Goal: Information Seeking & Learning: Learn about a topic

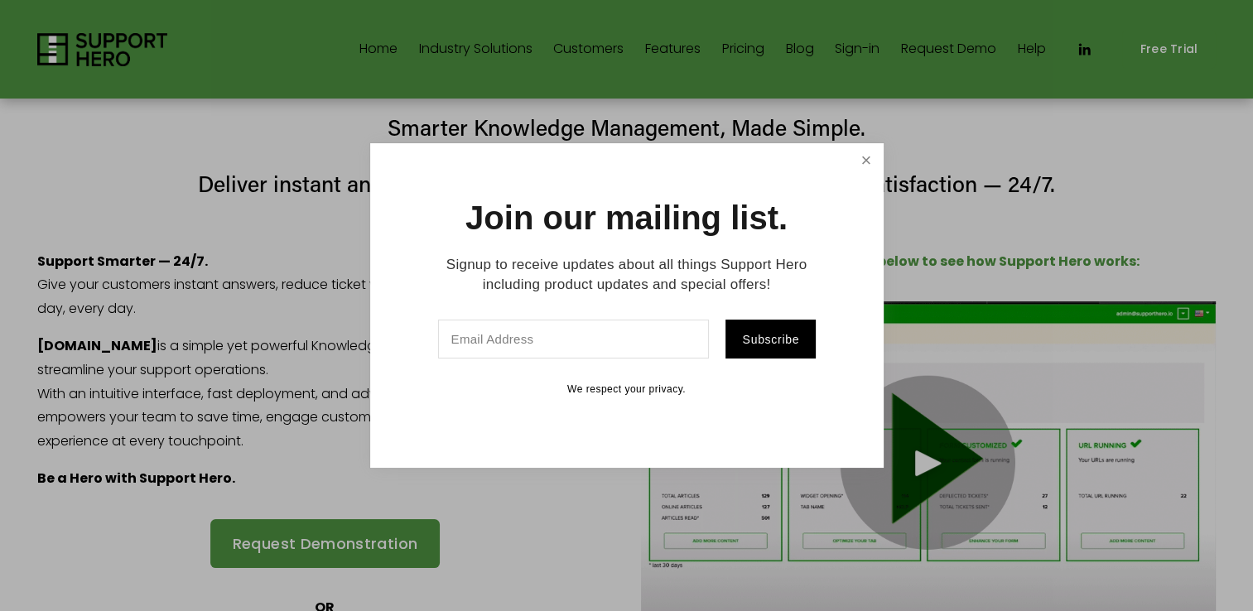
click at [871, 161] on link "Close" at bounding box center [866, 160] width 29 height 29
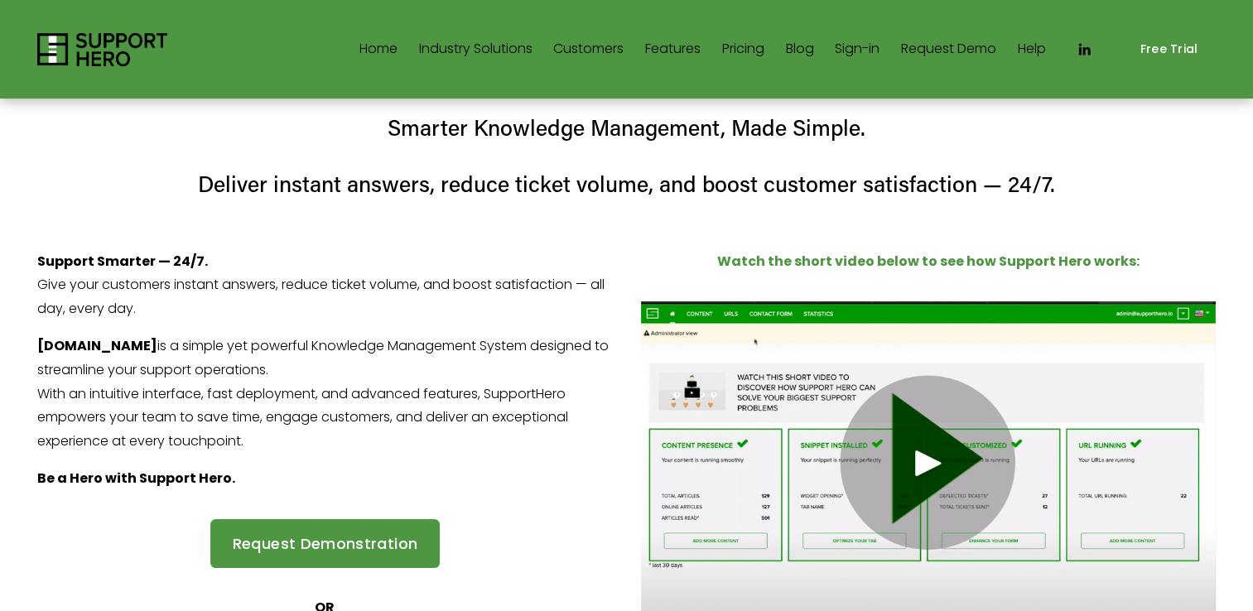
click at [654, 51] on link "Features" at bounding box center [673, 49] width 56 height 27
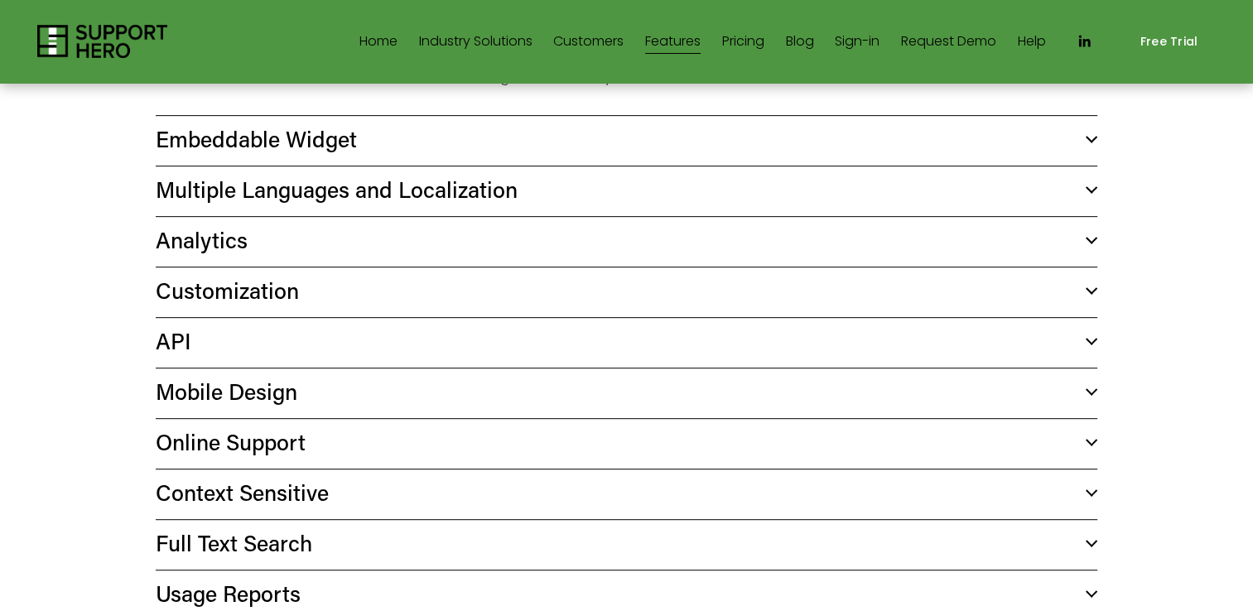
scroll to position [746, 0]
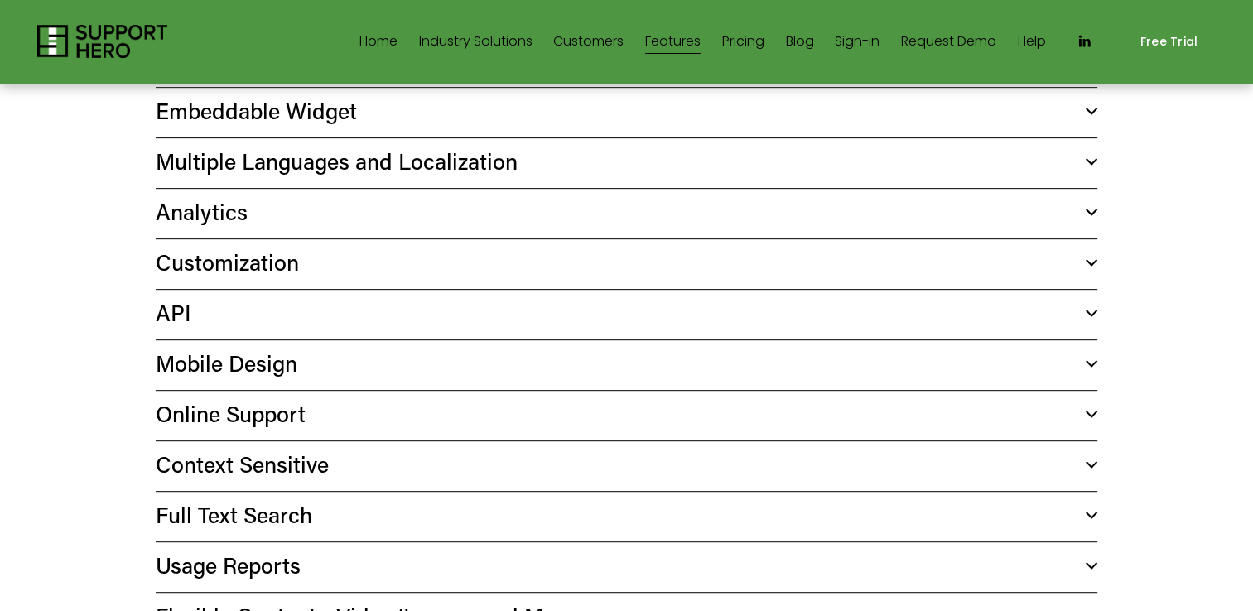
click at [180, 316] on span "API" at bounding box center [621, 312] width 931 height 29
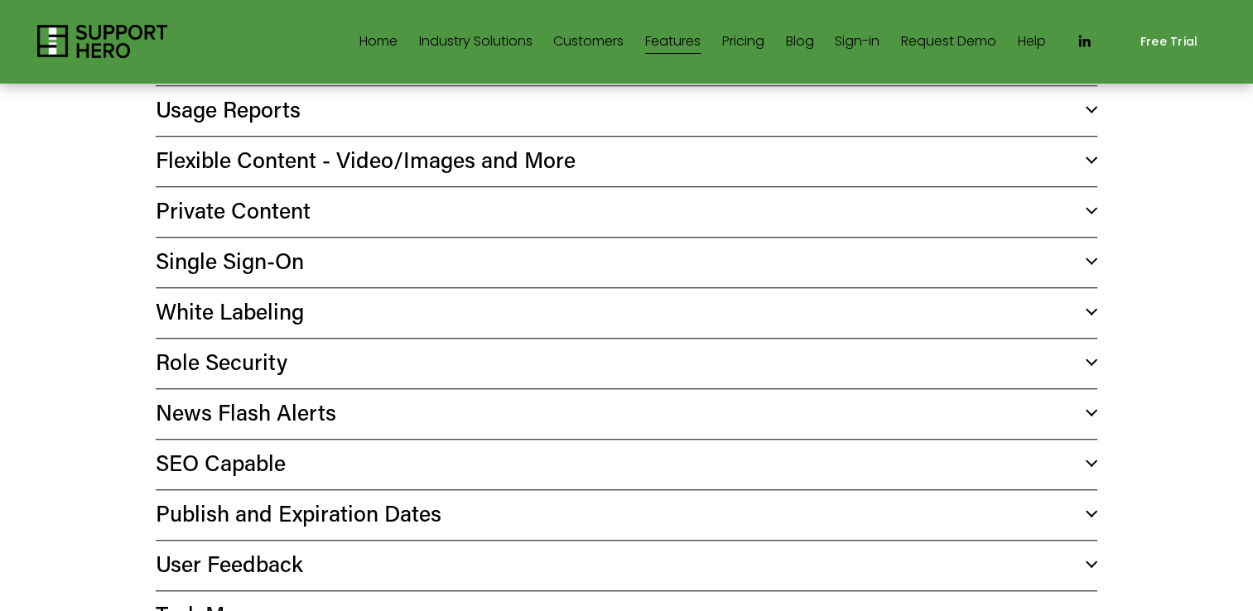
scroll to position [1325, 0]
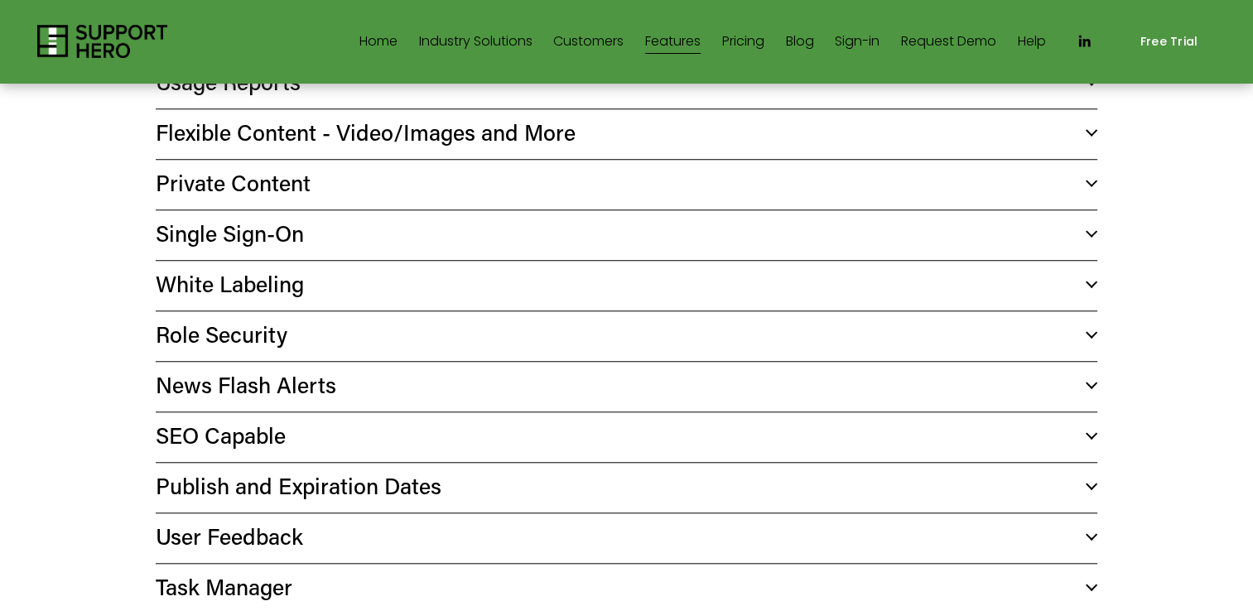
click at [263, 386] on span "News Flash Alerts" at bounding box center [621, 384] width 931 height 29
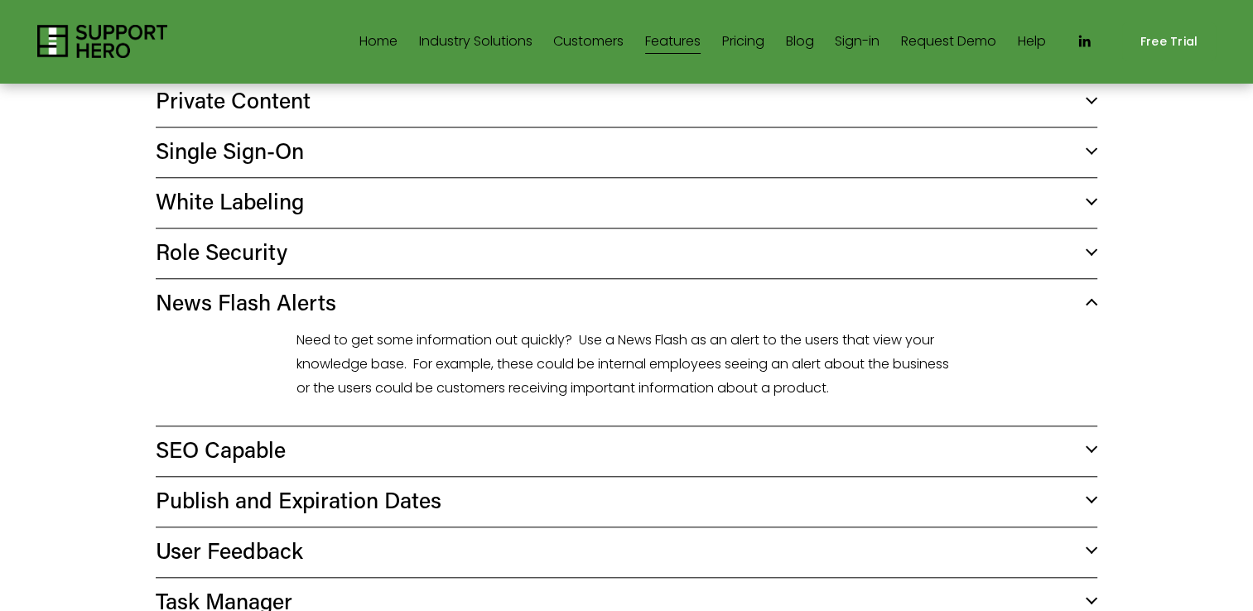
scroll to position [1491, 0]
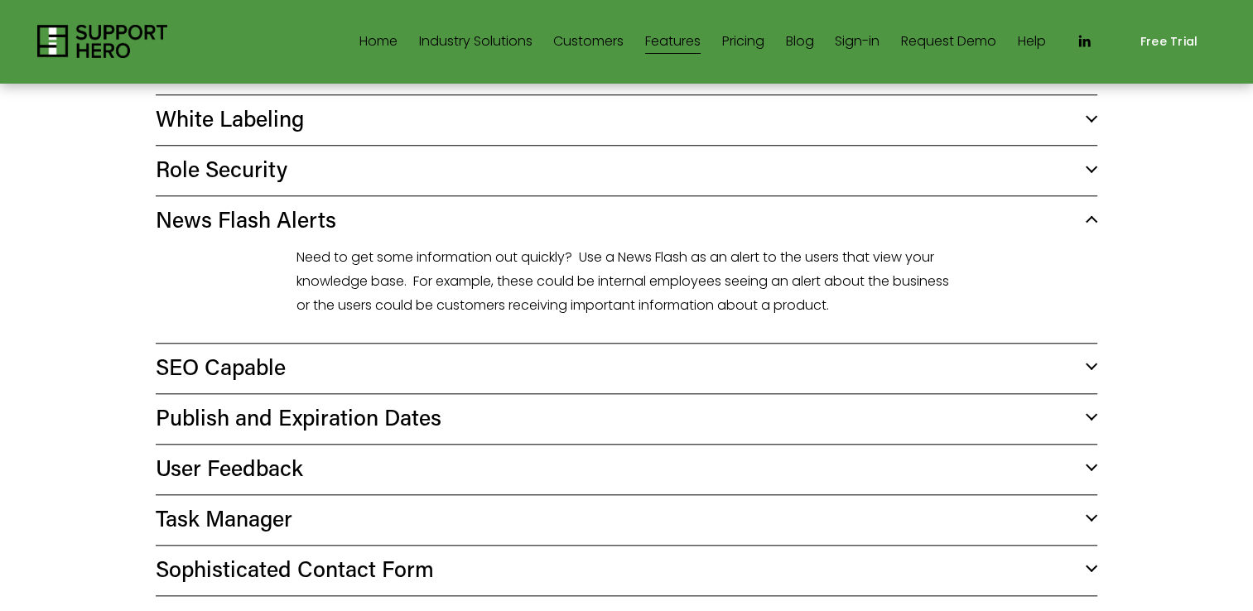
click at [263, 470] on span "User Feedback" at bounding box center [621, 467] width 931 height 29
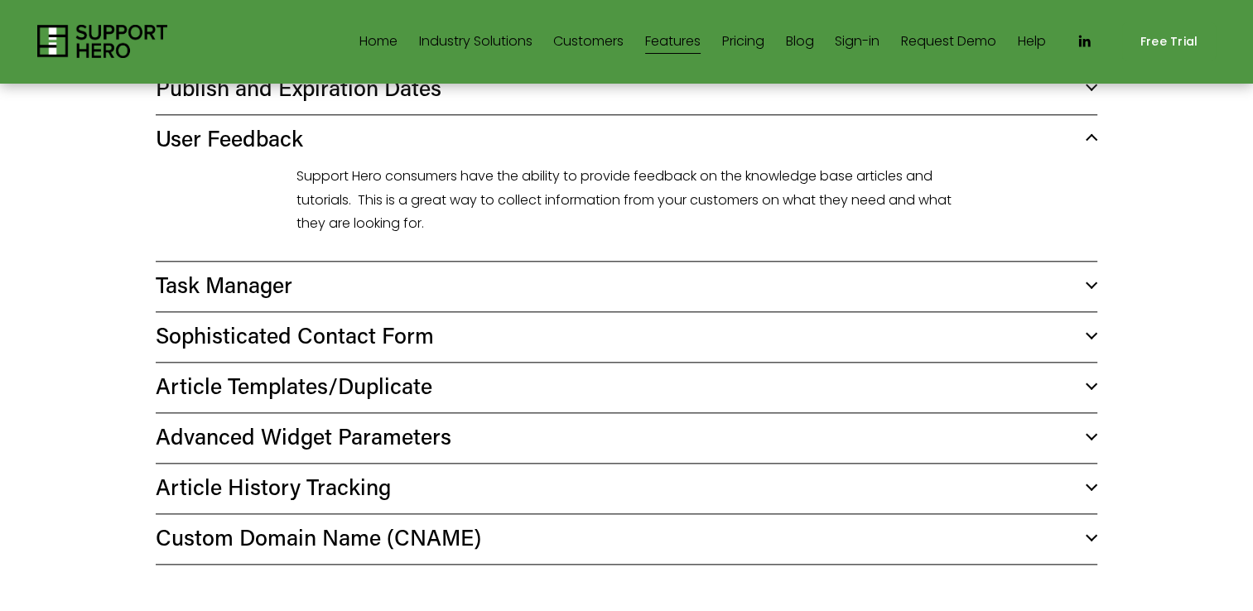
scroll to position [1823, 0]
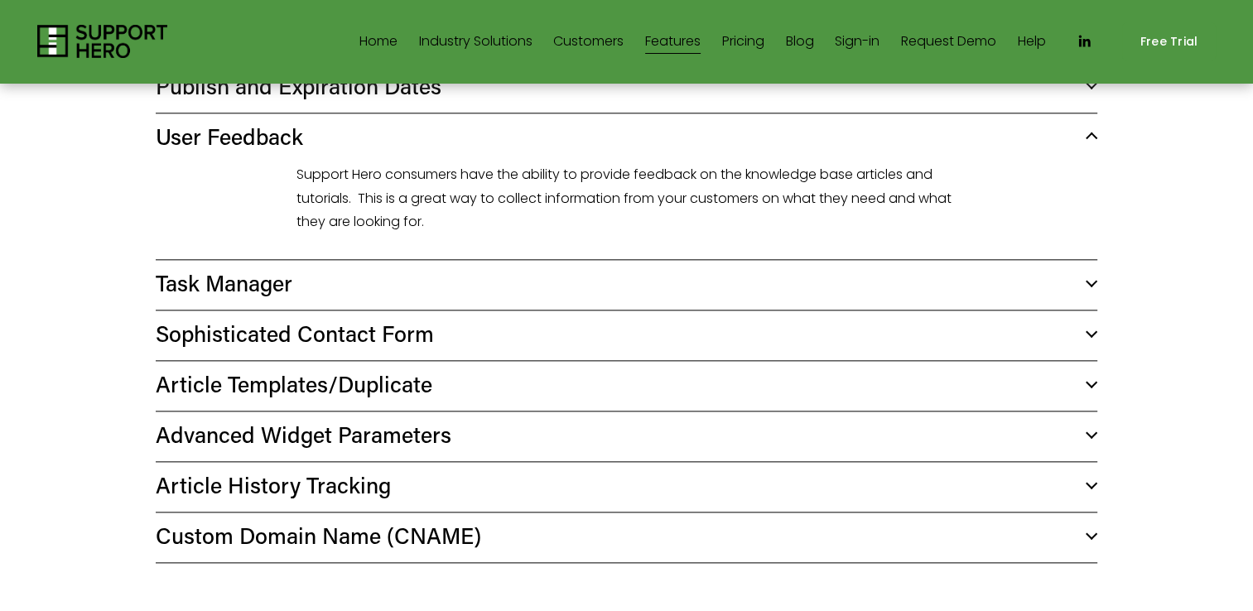
click at [325, 341] on span "Sophisticated Contact Form" at bounding box center [621, 333] width 931 height 29
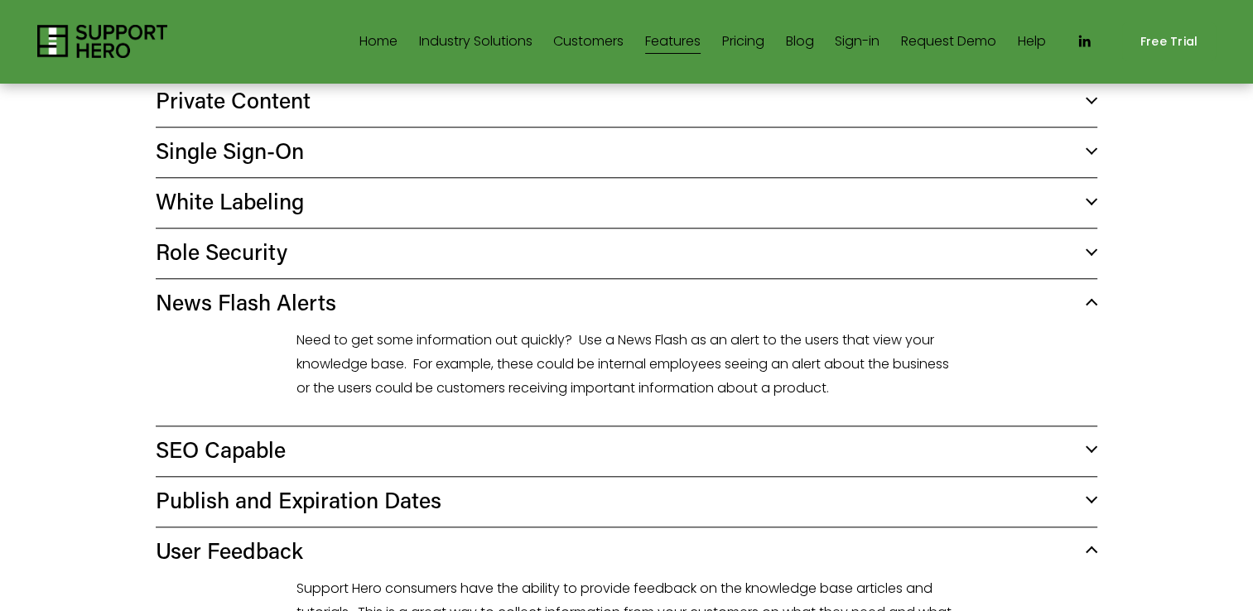
scroll to position [1408, 0]
click at [212, 257] on span "Role Security" at bounding box center [621, 251] width 931 height 29
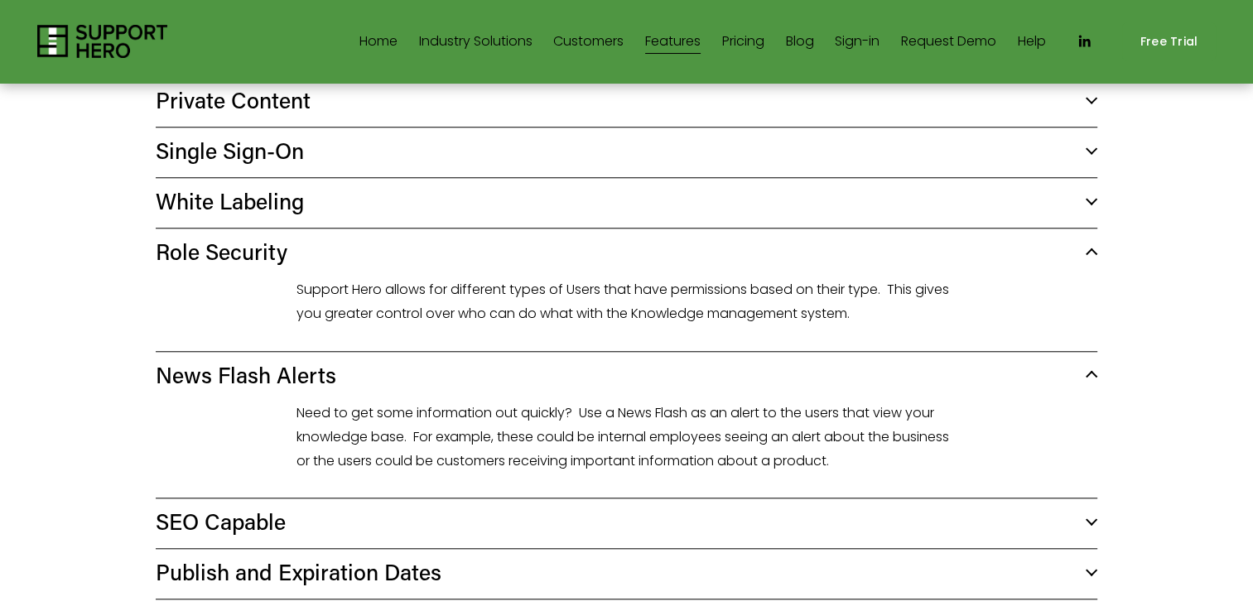
click at [244, 208] on span "White Labeling" at bounding box center [621, 200] width 931 height 29
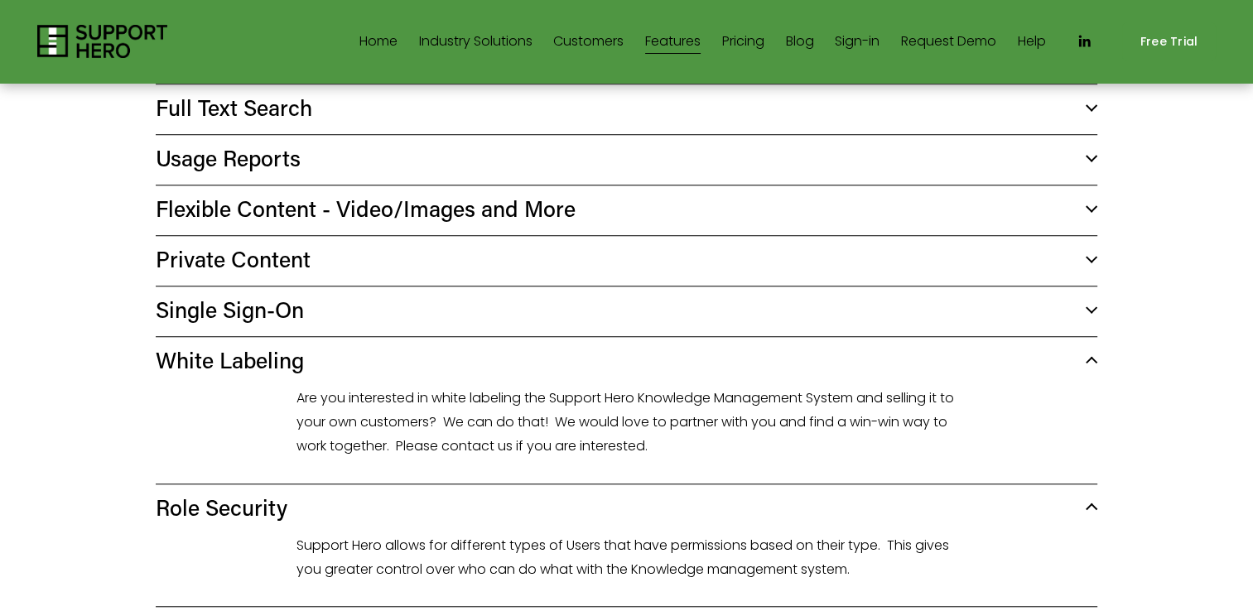
scroll to position [1243, 0]
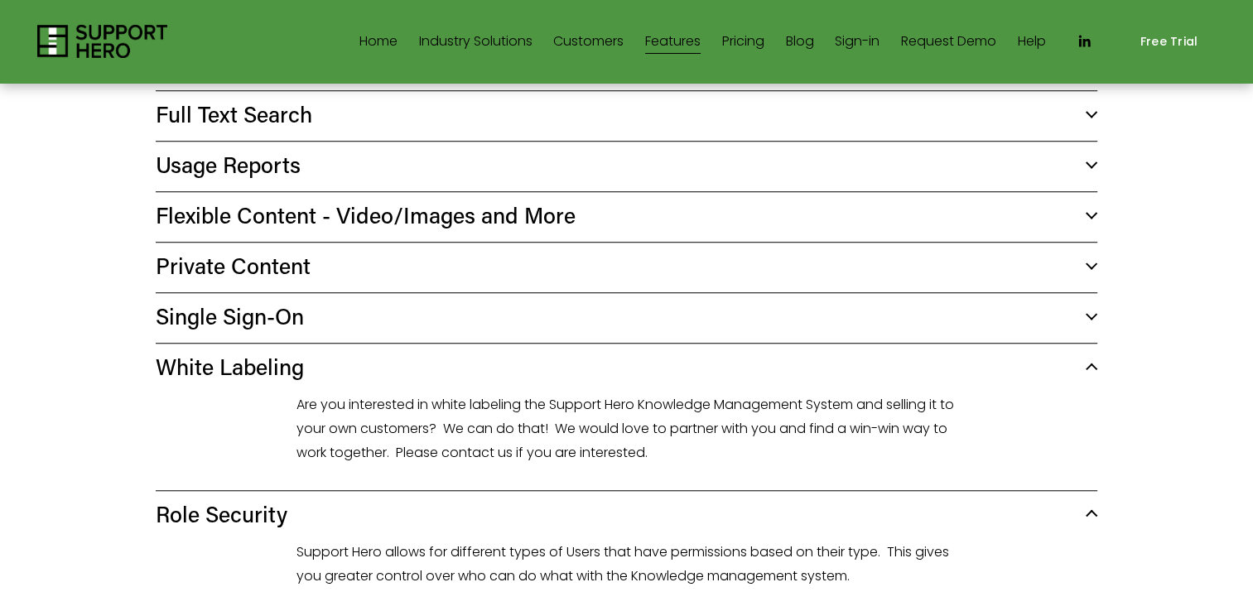
click at [248, 219] on span "Flexible Content - Video/Images and More" at bounding box center [621, 214] width 931 height 29
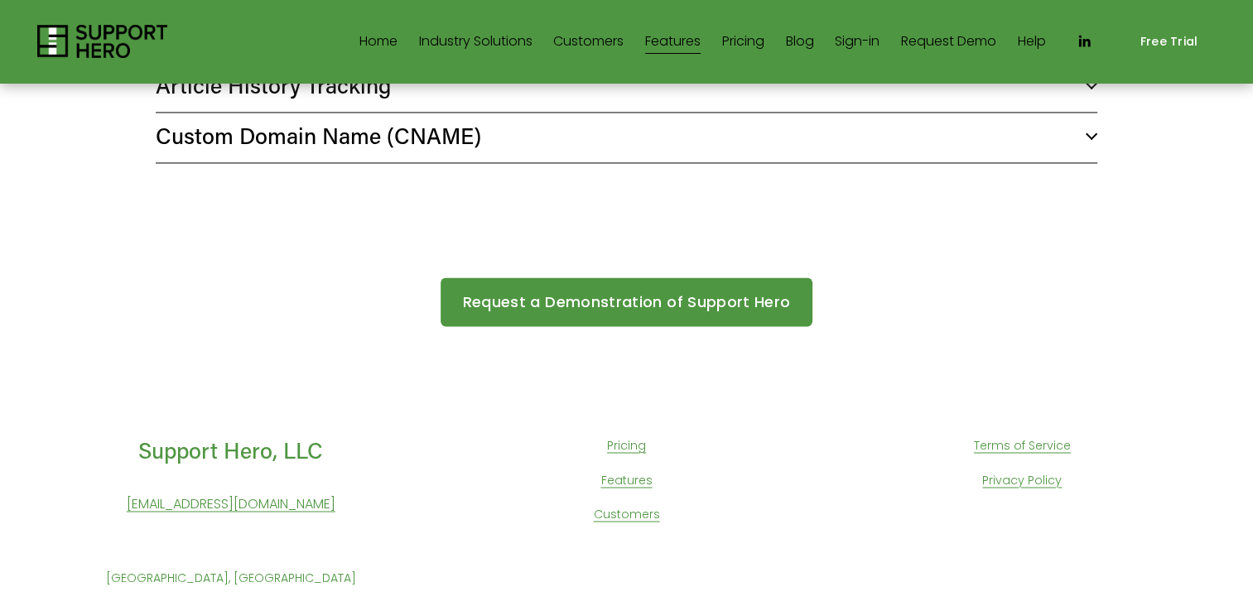
scroll to position [2568, 0]
